Goal: Transaction & Acquisition: Purchase product/service

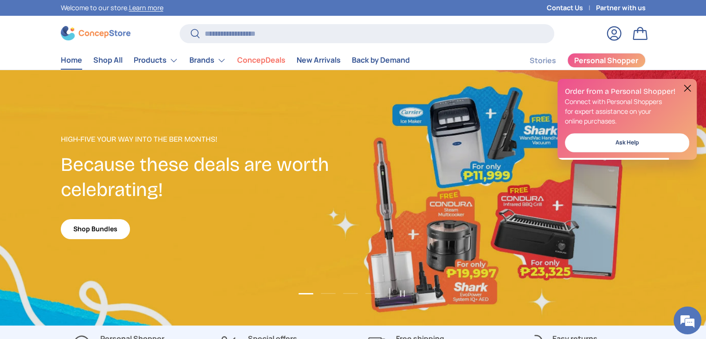
click at [689, 87] on button at bounding box center [687, 88] width 11 height 11
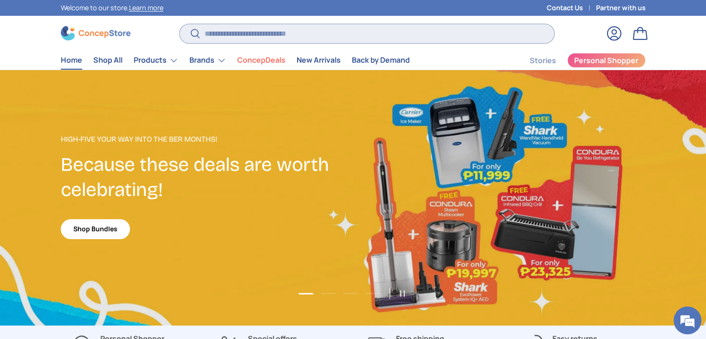
click at [265, 36] on input "Search" at bounding box center [367, 33] width 374 height 19
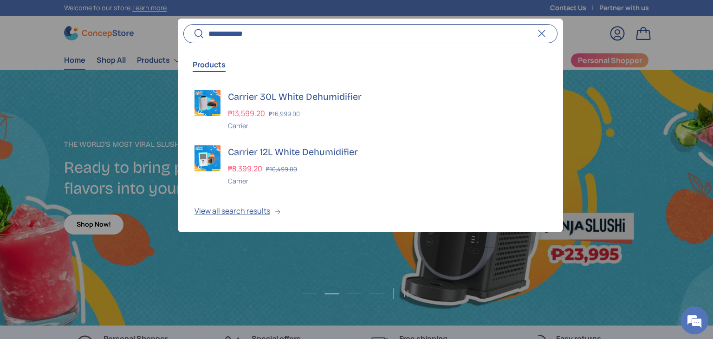
type input "**********"
click at [183, 23] on button "Search" at bounding box center [193, 34] width 21 height 22
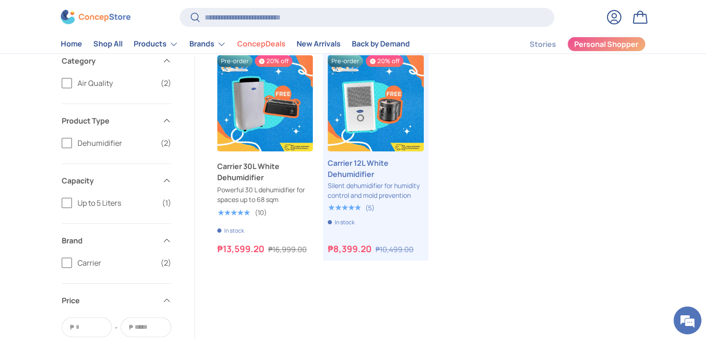
scroll to position [139, 0]
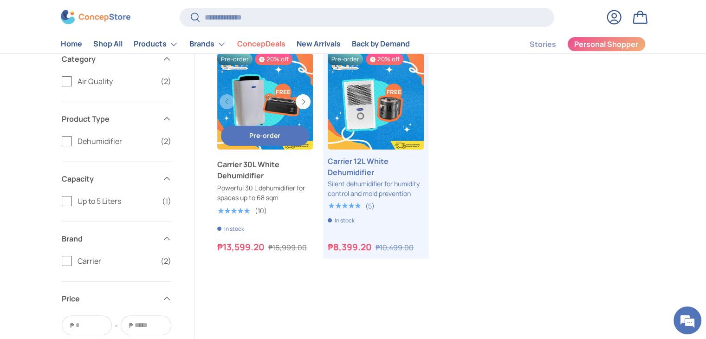
click at [266, 135] on span "Pre-order" at bounding box center [264, 135] width 31 height 9
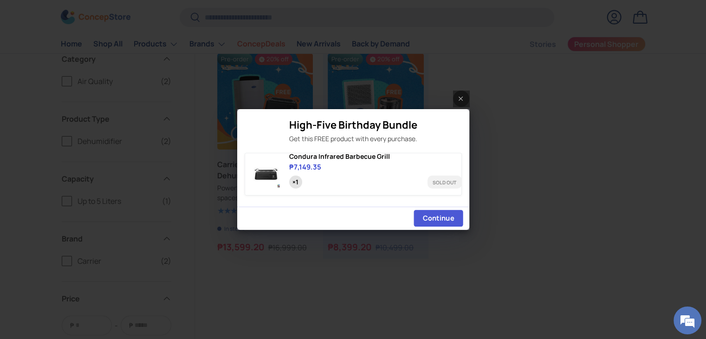
click at [425, 220] on span "Continue" at bounding box center [437, 217] width 31 height 9
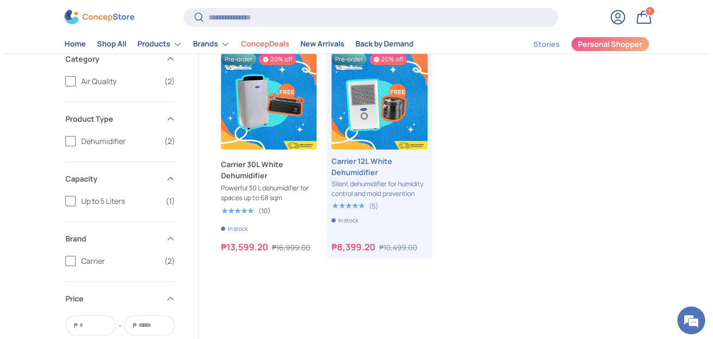
scroll to position [0, 0]
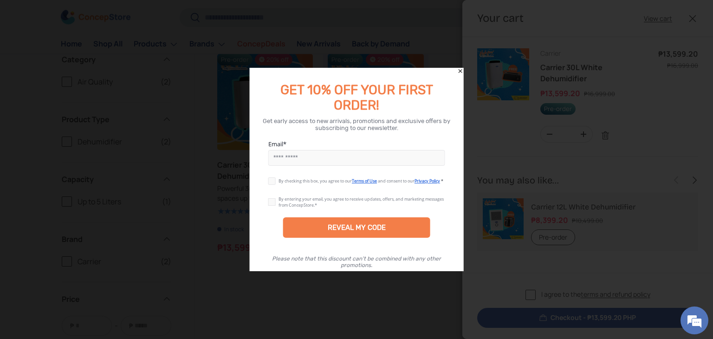
click at [299, 161] on input "Email" at bounding box center [356, 158] width 177 height 16
type input "**********"
click at [269, 183] on label at bounding box center [273, 178] width 10 height 7
click at [272, 202] on label at bounding box center [273, 199] width 10 height 7
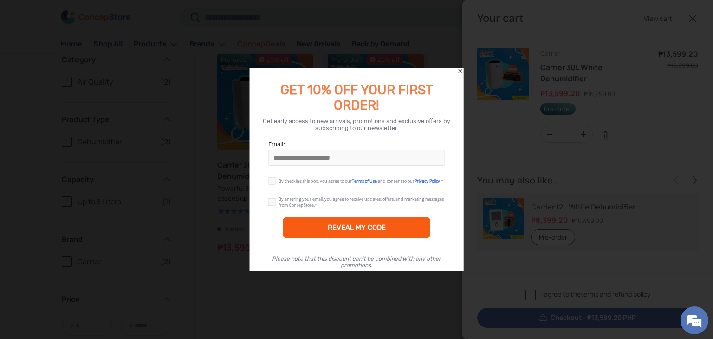
click at [335, 223] on div "REVEAL MY CODE" at bounding box center [357, 227] width 58 height 8
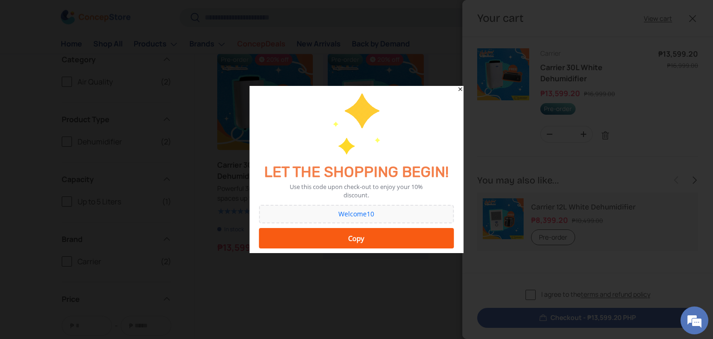
click at [361, 241] on div "Copy" at bounding box center [356, 238] width 183 height 19
